Goal: Task Accomplishment & Management: Use online tool/utility

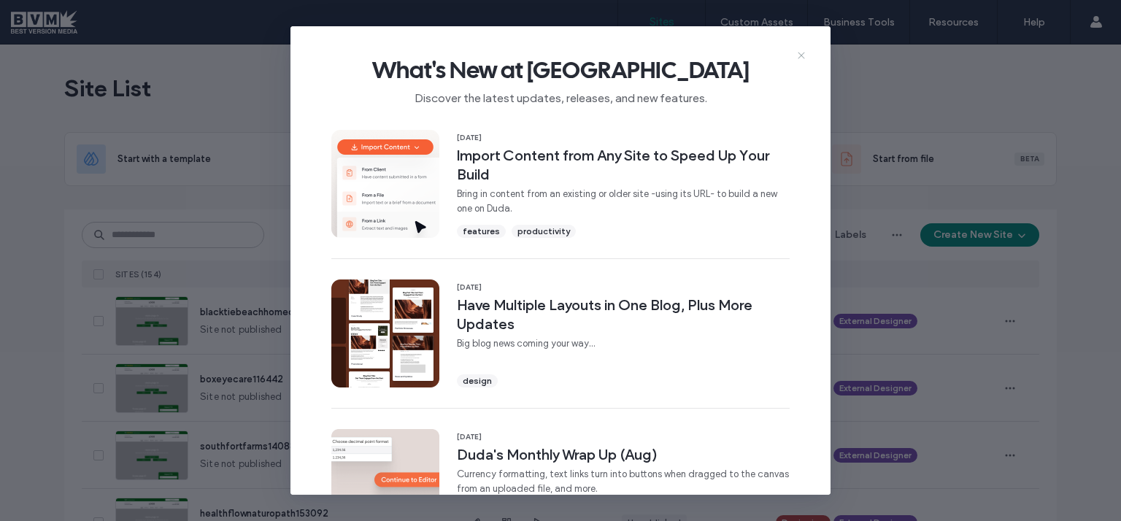
click at [801, 55] on use at bounding box center [801, 55] width 7 height 7
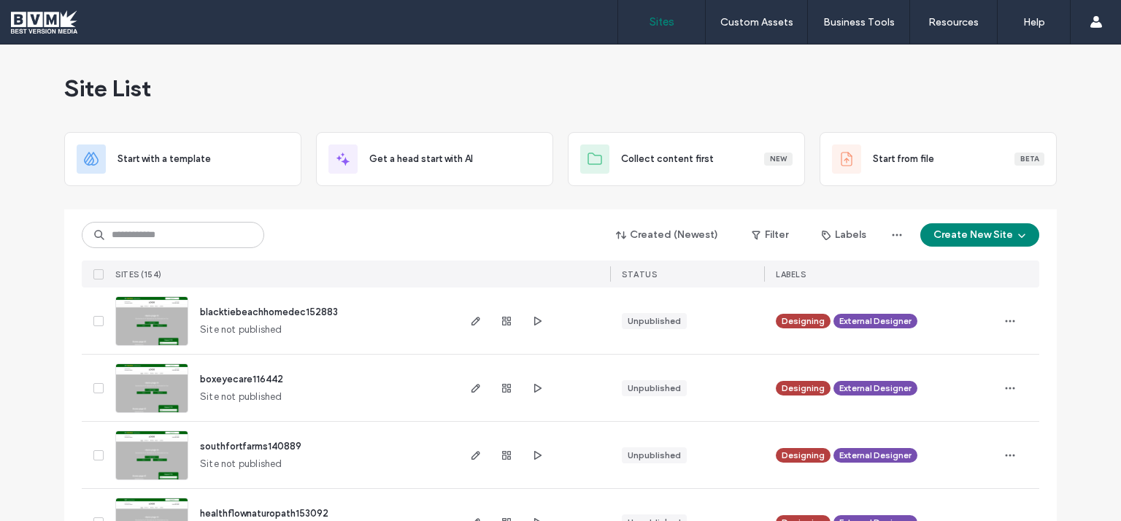
scroll to position [109, 0]
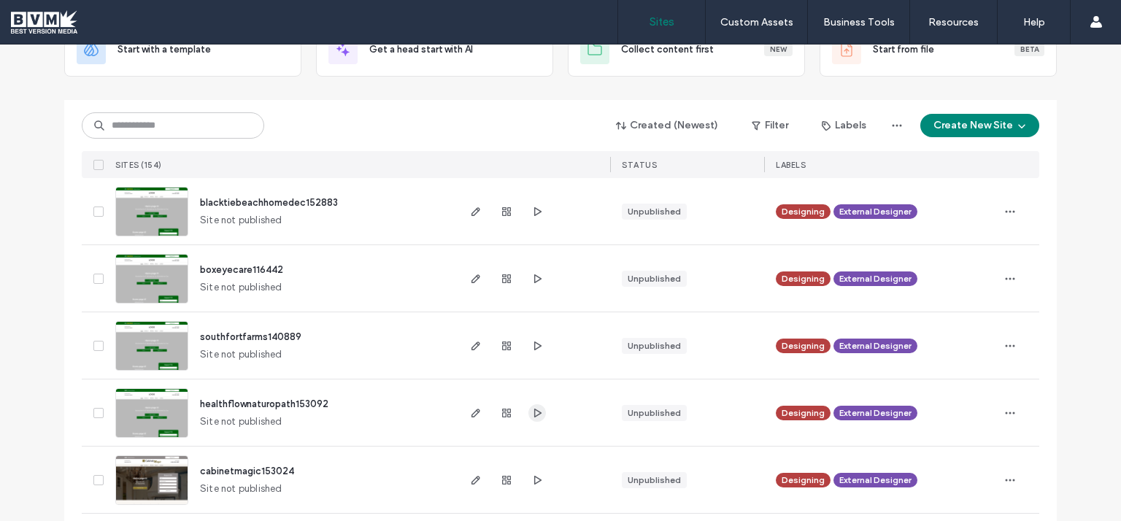
click at [533, 412] on icon "button" at bounding box center [537, 413] width 12 height 12
click at [471, 411] on use "button" at bounding box center [475, 413] width 9 height 9
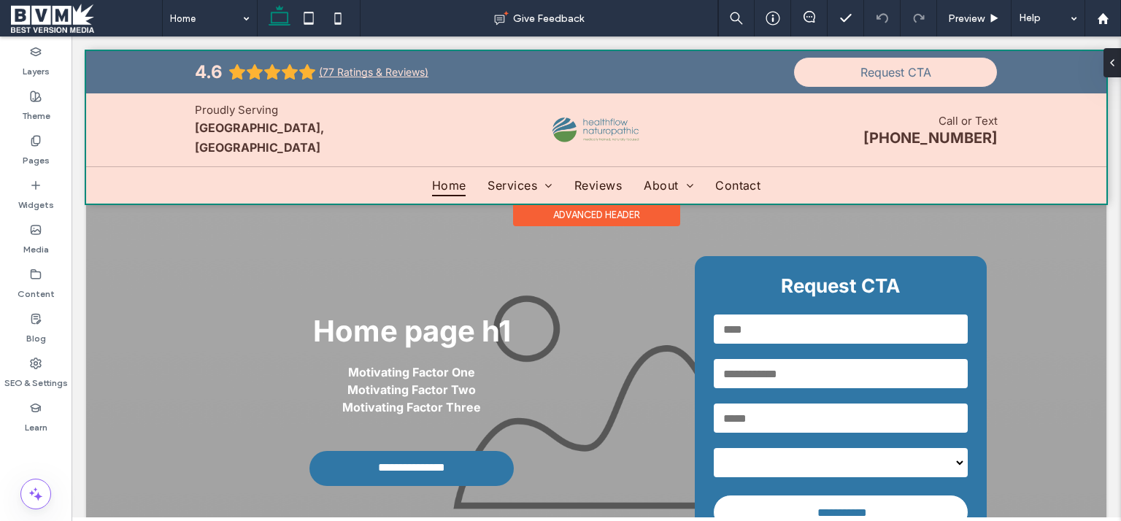
click at [554, 123] on div at bounding box center [596, 127] width 1020 height 153
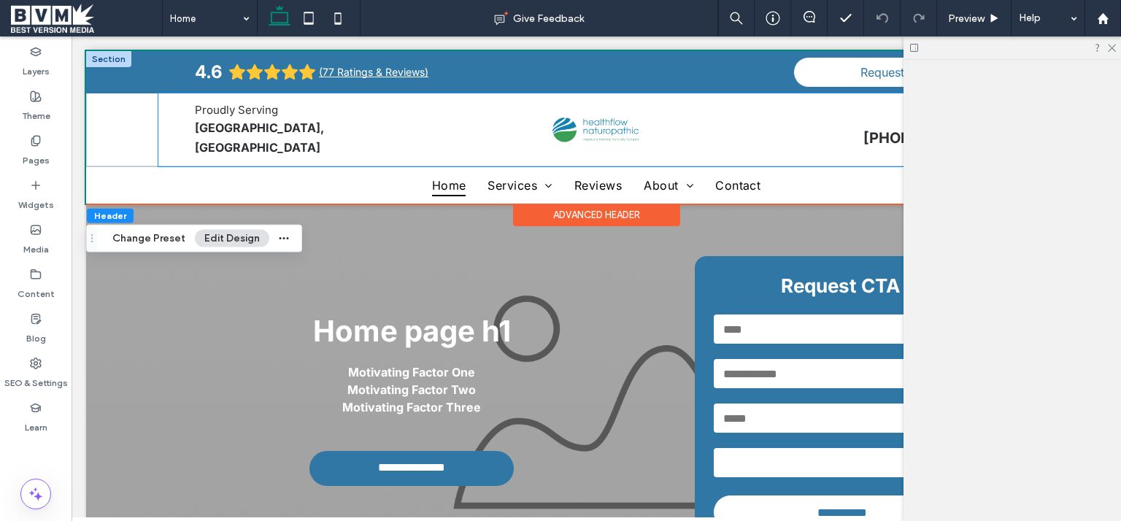
click at [559, 127] on img at bounding box center [596, 129] width 88 height 25
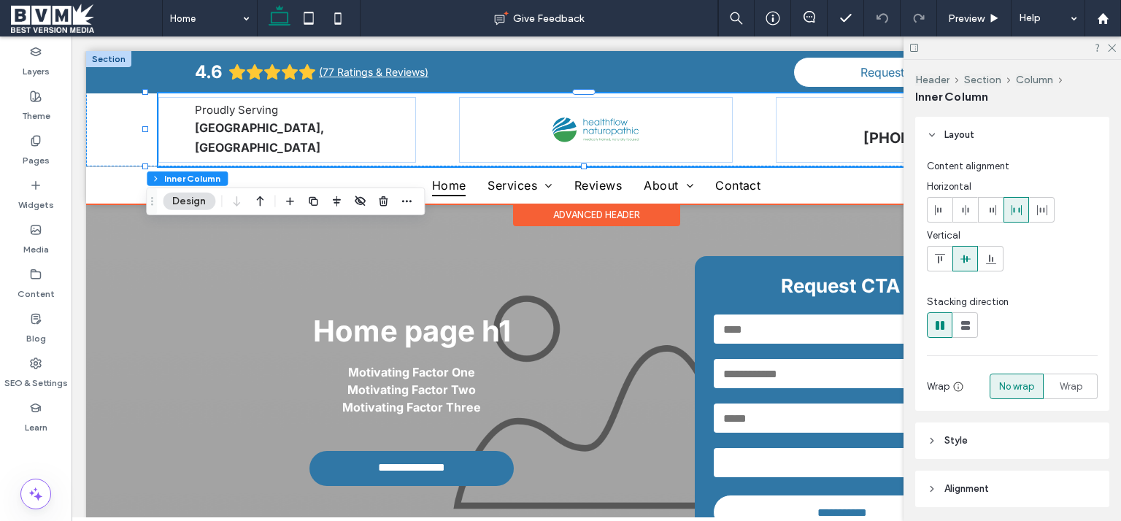
click at [561, 127] on img at bounding box center [596, 129] width 88 height 25
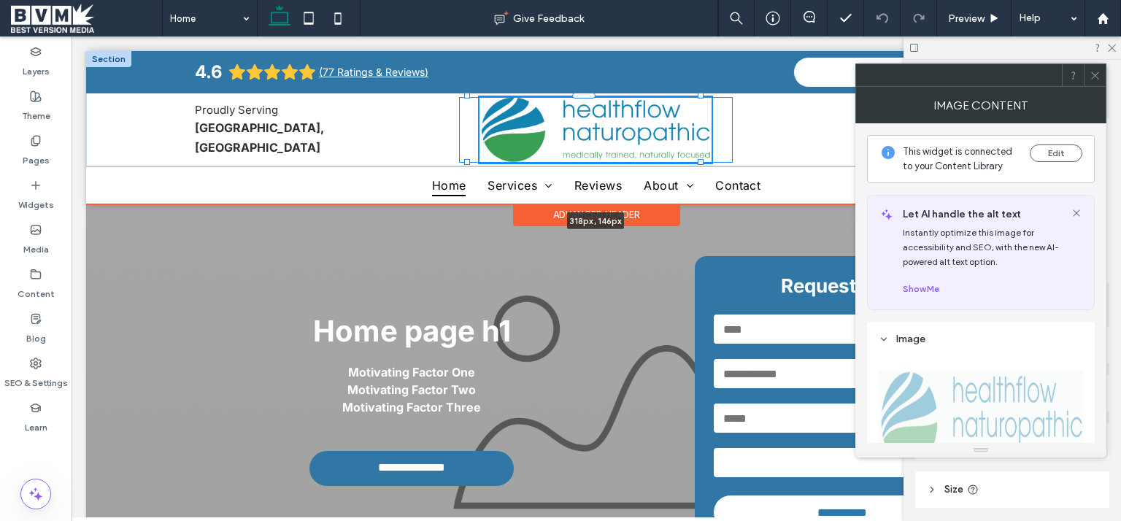
drag, startPoint x: 628, startPoint y: 143, endPoint x: 717, endPoint y: 158, distance: 89.5
click at [717, 158] on div "**********" at bounding box center [596, 108] width 1020 height 115
type input "***"
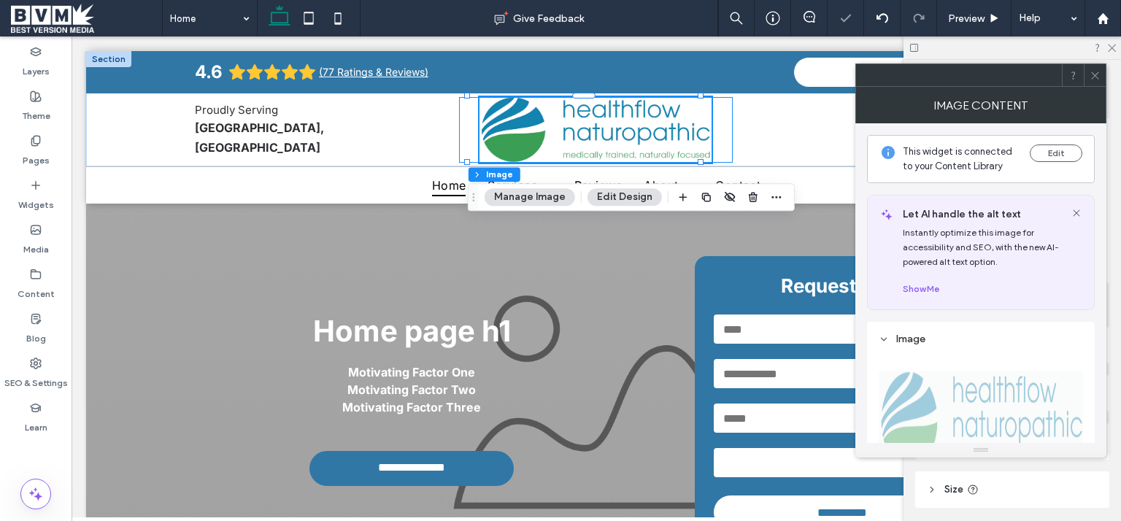
click at [1097, 77] on use at bounding box center [1094, 75] width 7 height 7
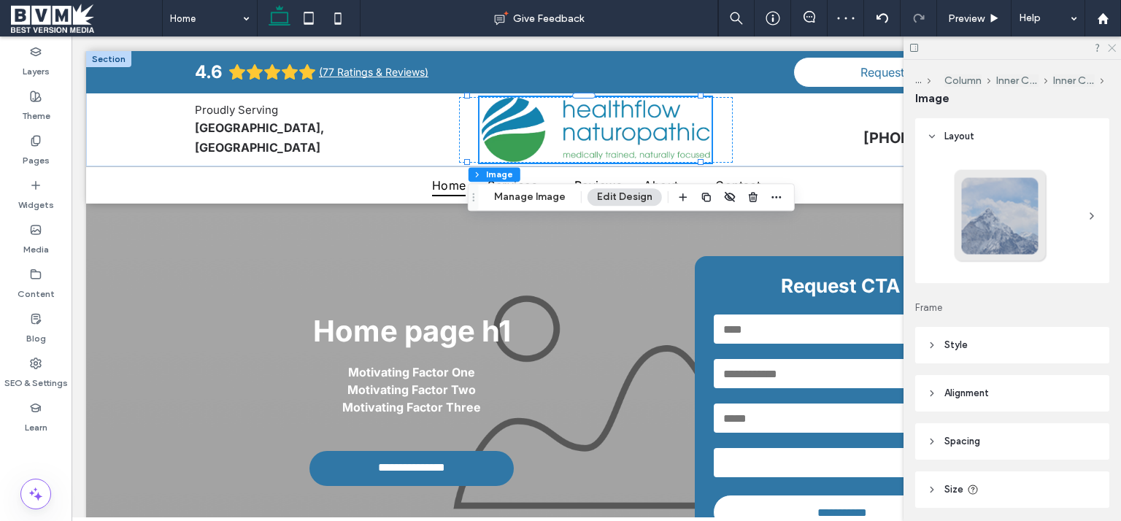
click at [1108, 47] on icon at bounding box center [1110, 46] width 9 height 9
